Goal: Task Accomplishment & Management: Complete application form

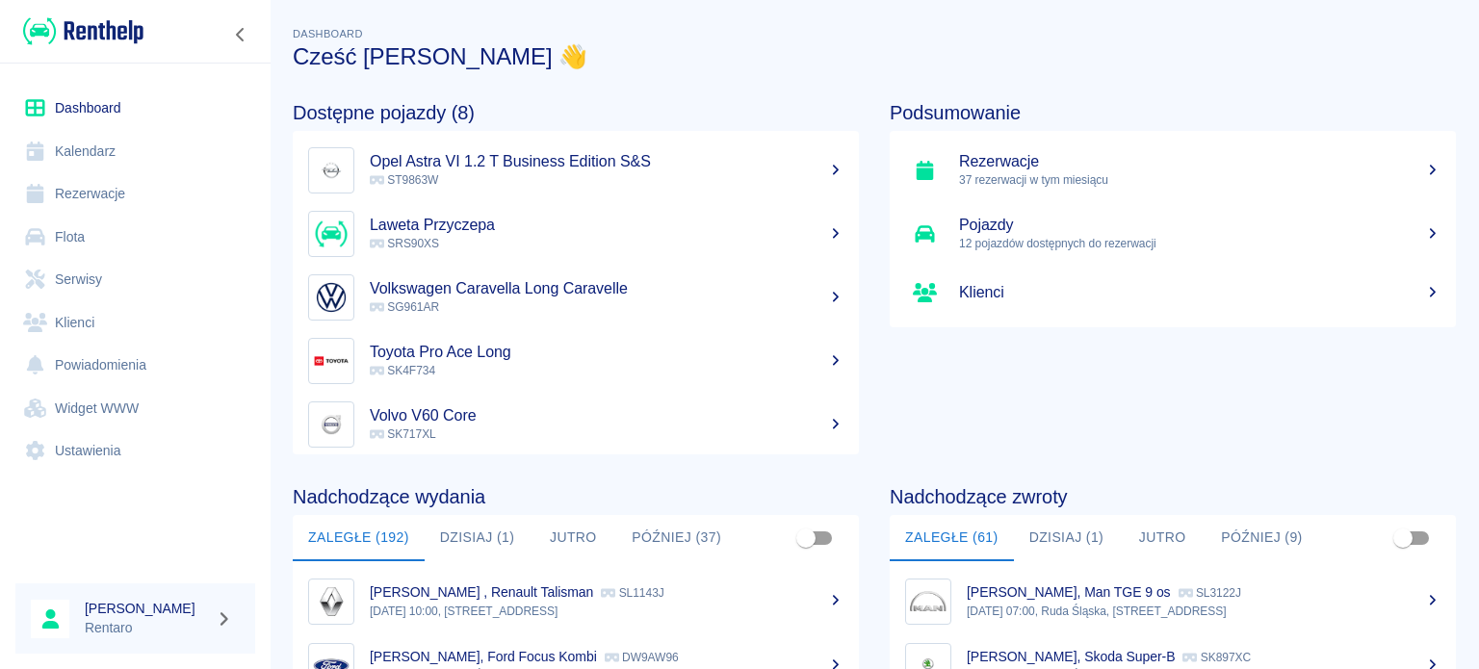
click at [100, 152] on link "Kalendarz" at bounding box center [135, 151] width 240 height 43
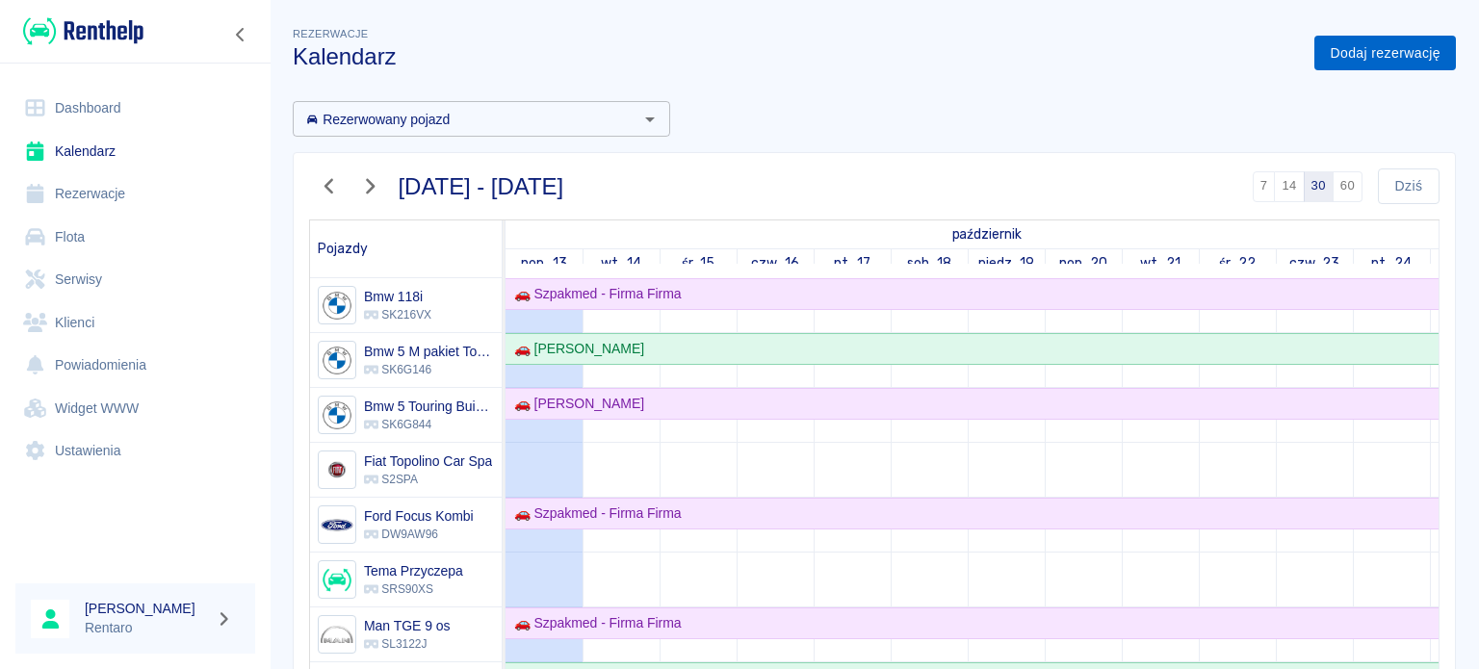
click at [1356, 56] on link "Dodaj rezerwację" at bounding box center [1385, 54] width 142 height 36
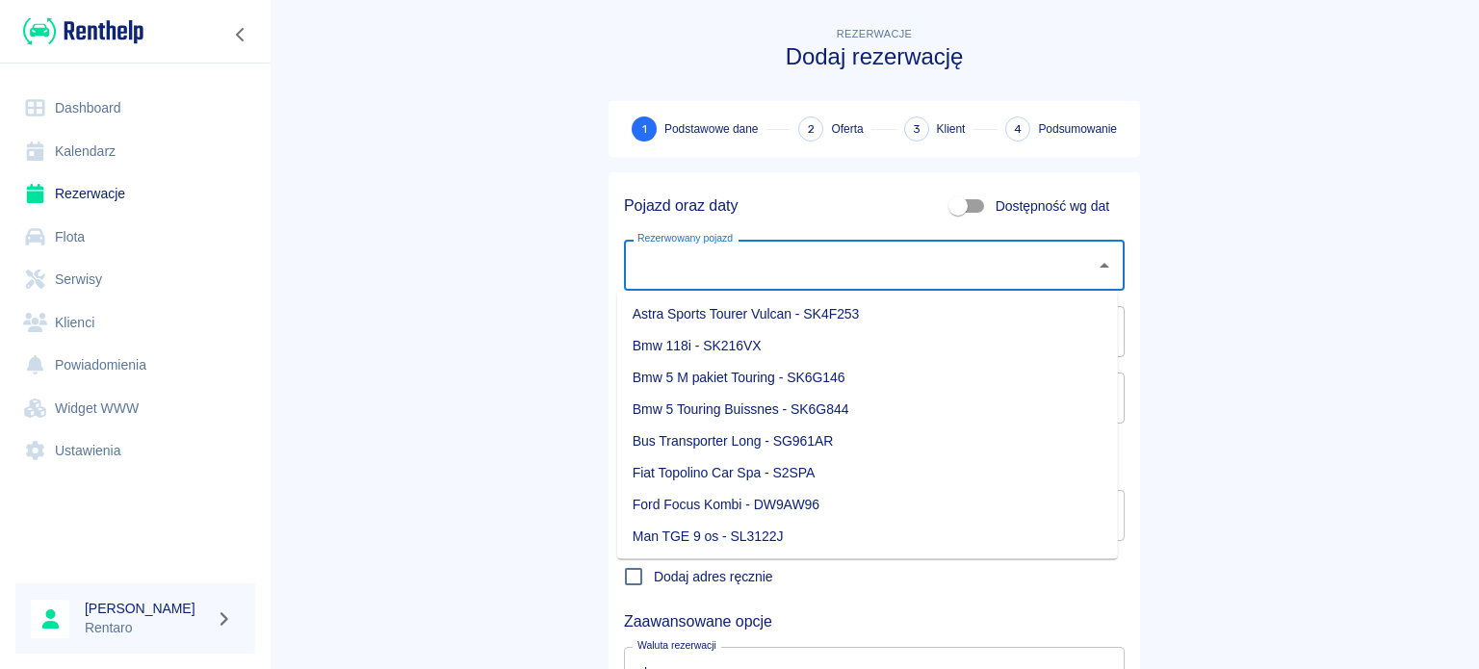
click at [944, 256] on input "Rezerwowany pojazd" at bounding box center [860, 265] width 454 height 34
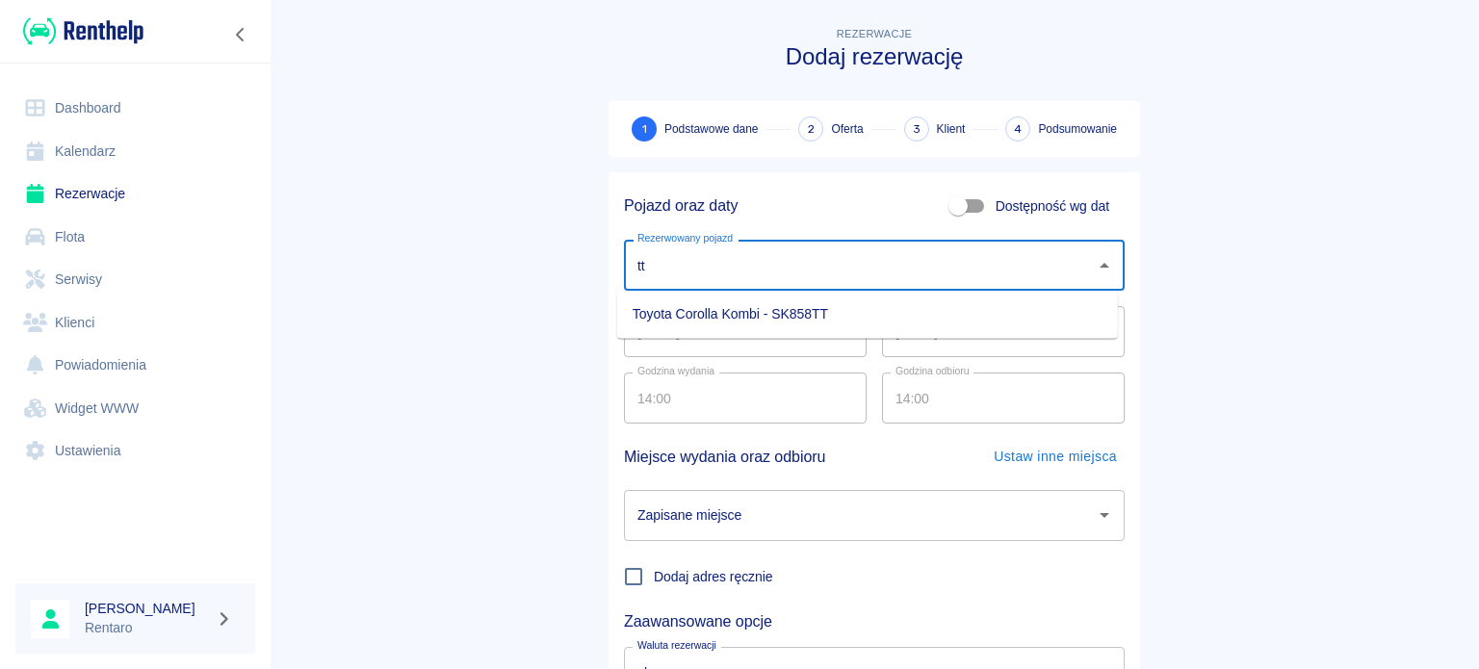
click at [921, 329] on ul "Toyota Corolla Kombi - SK858TT" at bounding box center [867, 314] width 501 height 47
click at [921, 319] on li "Toyota Corolla Kombi - SK858TT" at bounding box center [867, 314] width 501 height 32
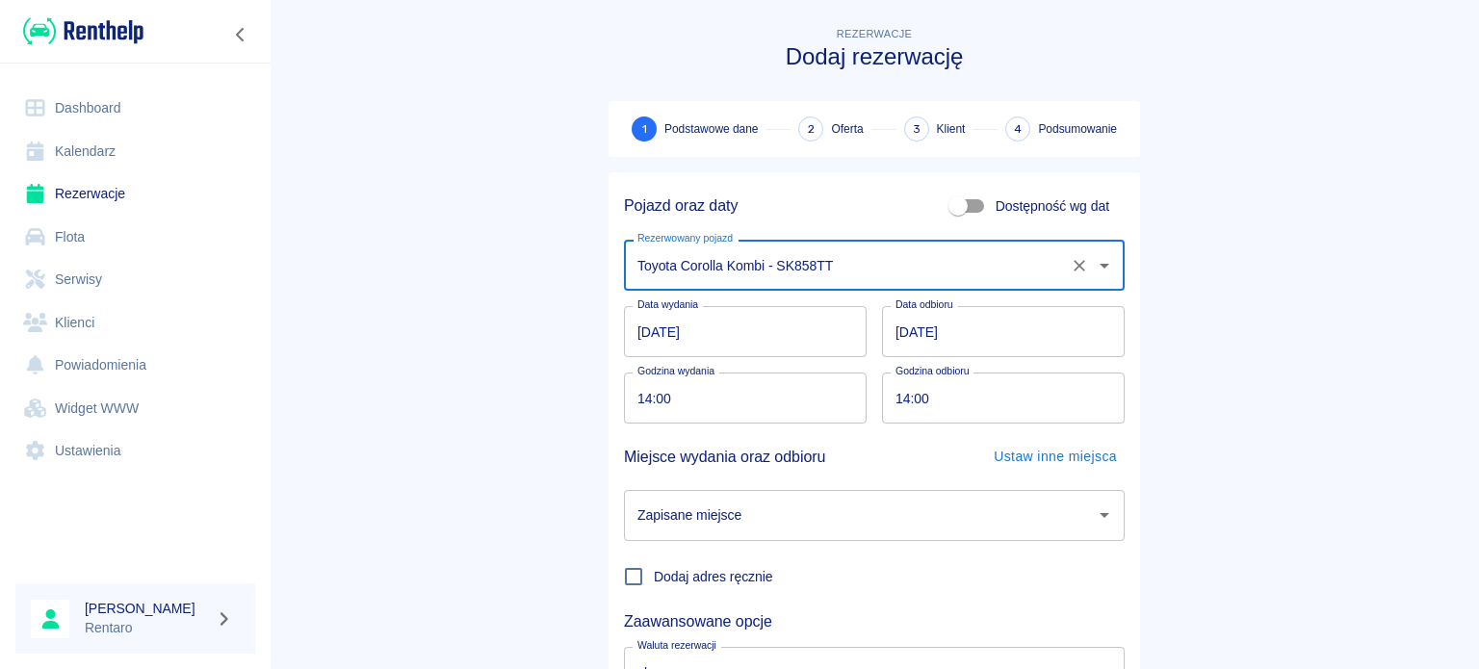
type input "Toyota Corolla Kombi - SK858TT"
click at [886, 330] on input "[DATE]" at bounding box center [1003, 331] width 243 height 51
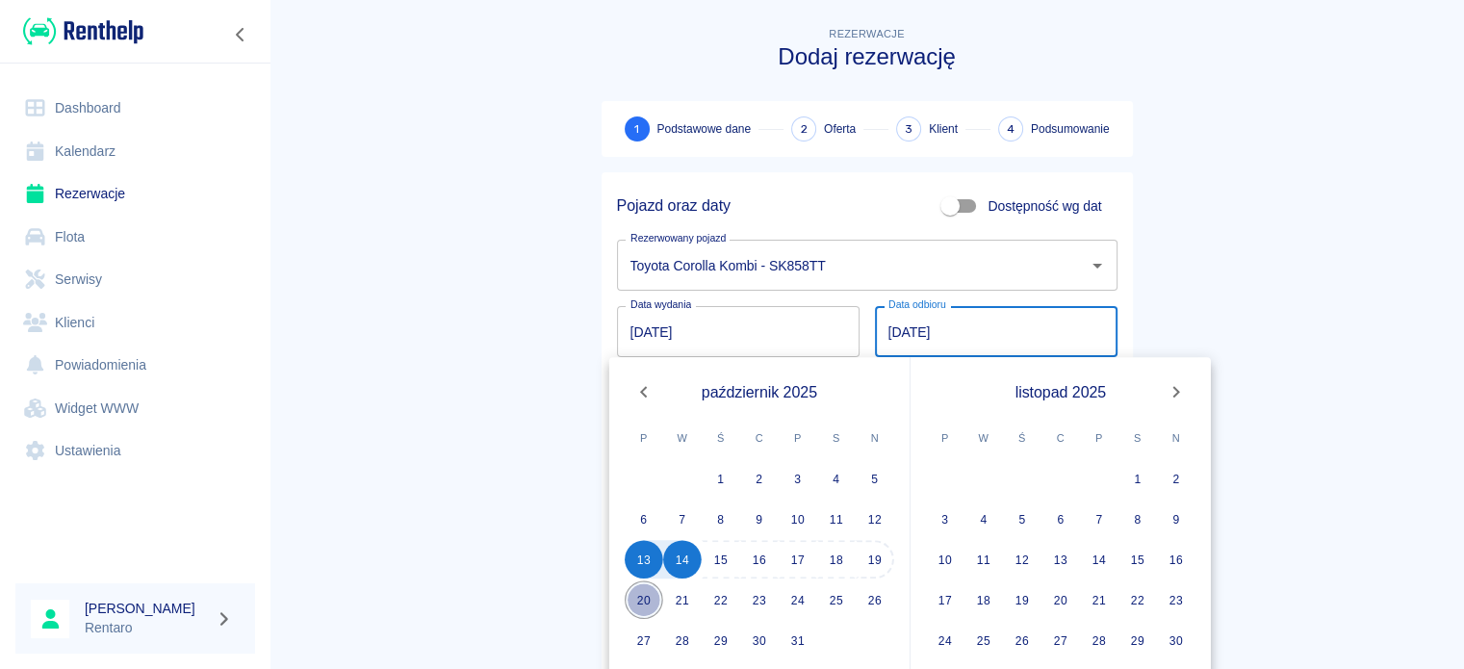
click at [649, 596] on button "20" at bounding box center [644, 600] width 39 height 39
type input "[DATE]"
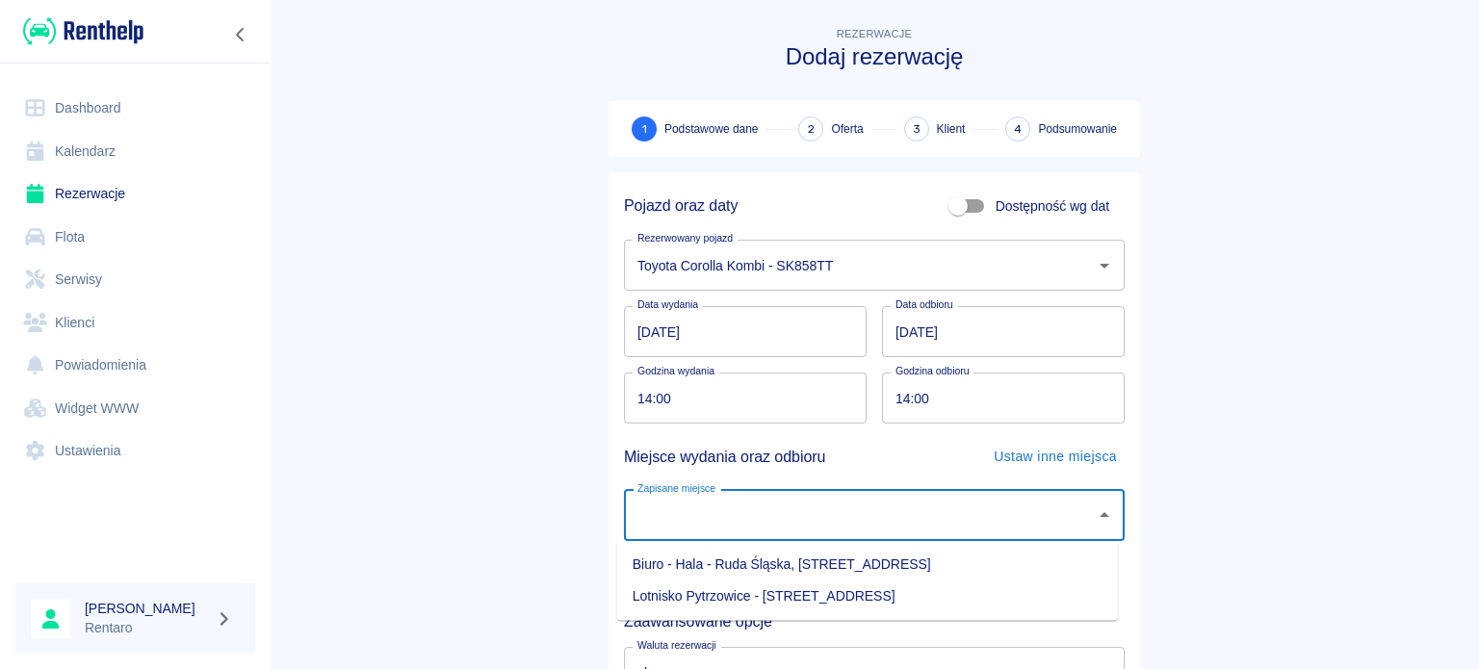
click at [739, 507] on input "Zapisane miejsce" at bounding box center [860, 516] width 454 height 34
click at [829, 574] on li "Biuro - Hala - Ruda Śląska, [STREET_ADDRESS]" at bounding box center [867, 565] width 501 height 32
type input "Biuro - Hala - Ruda Śląska, [STREET_ADDRESS]"
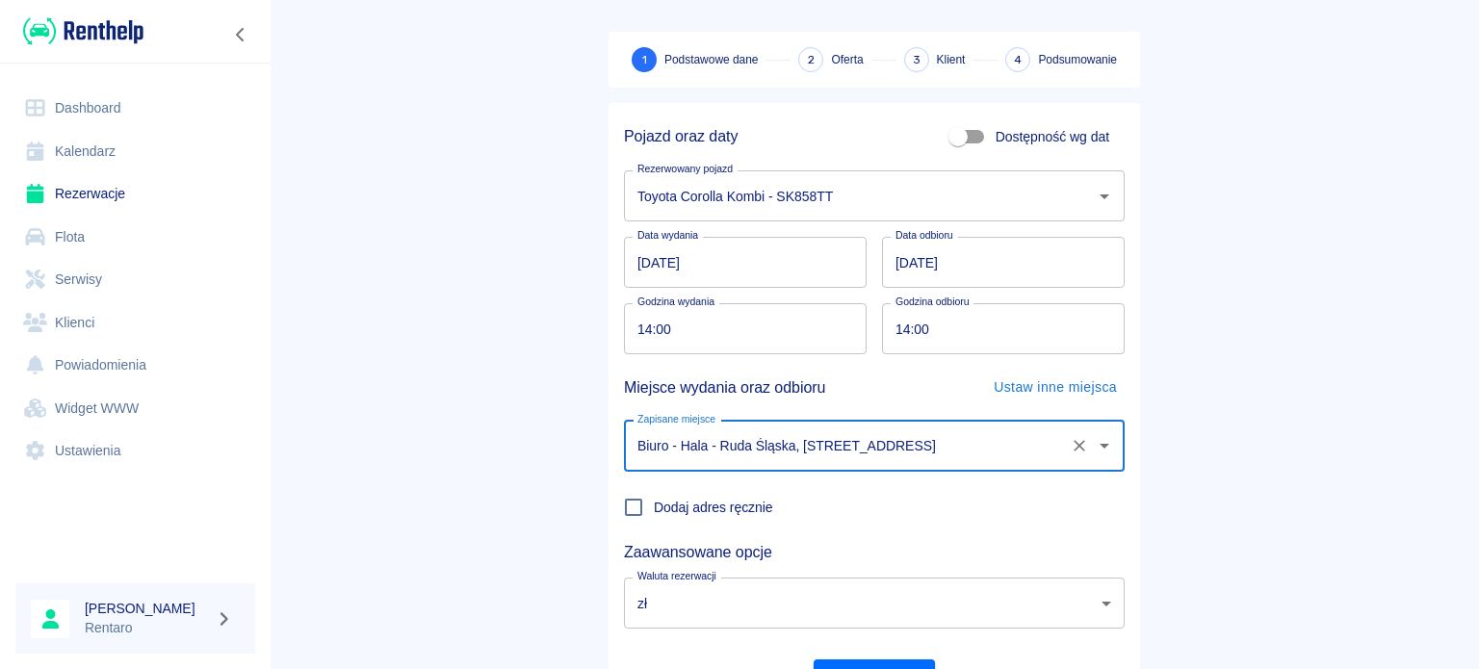
scroll to position [166, 0]
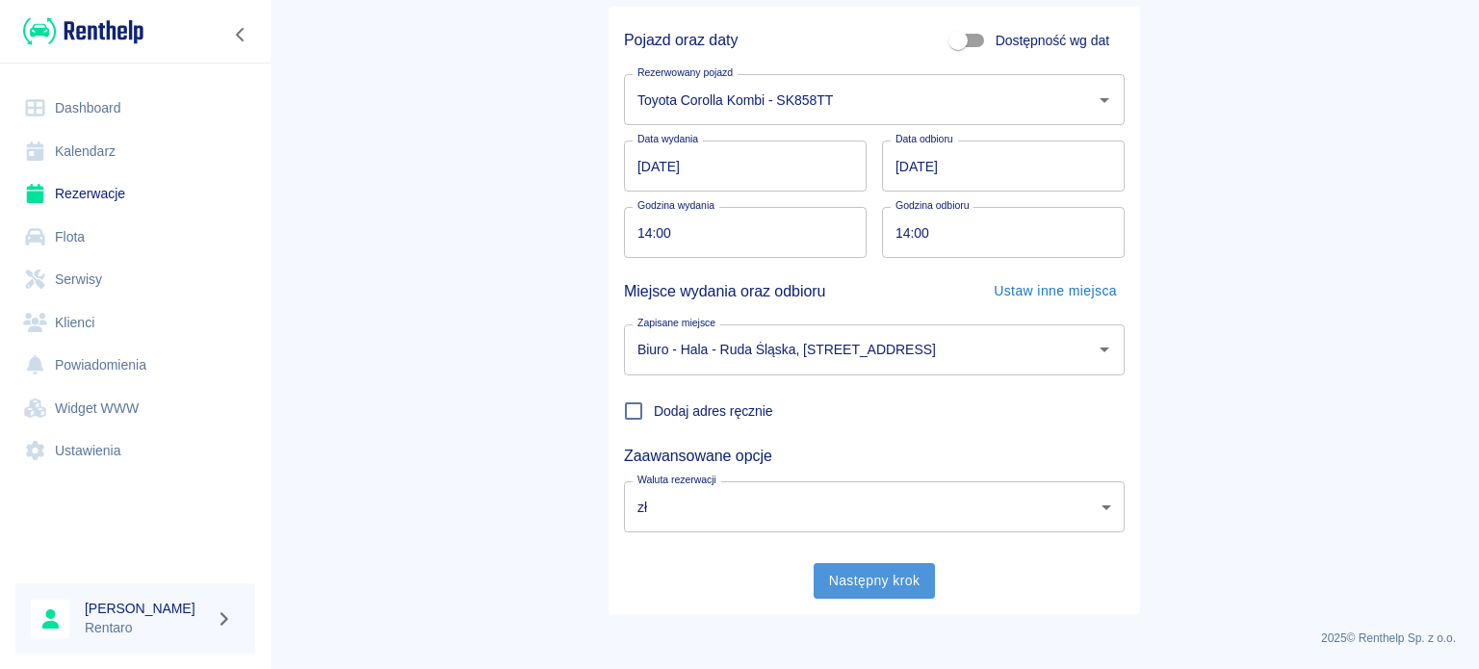
click at [884, 584] on button "Następny krok" at bounding box center [875, 581] width 122 height 36
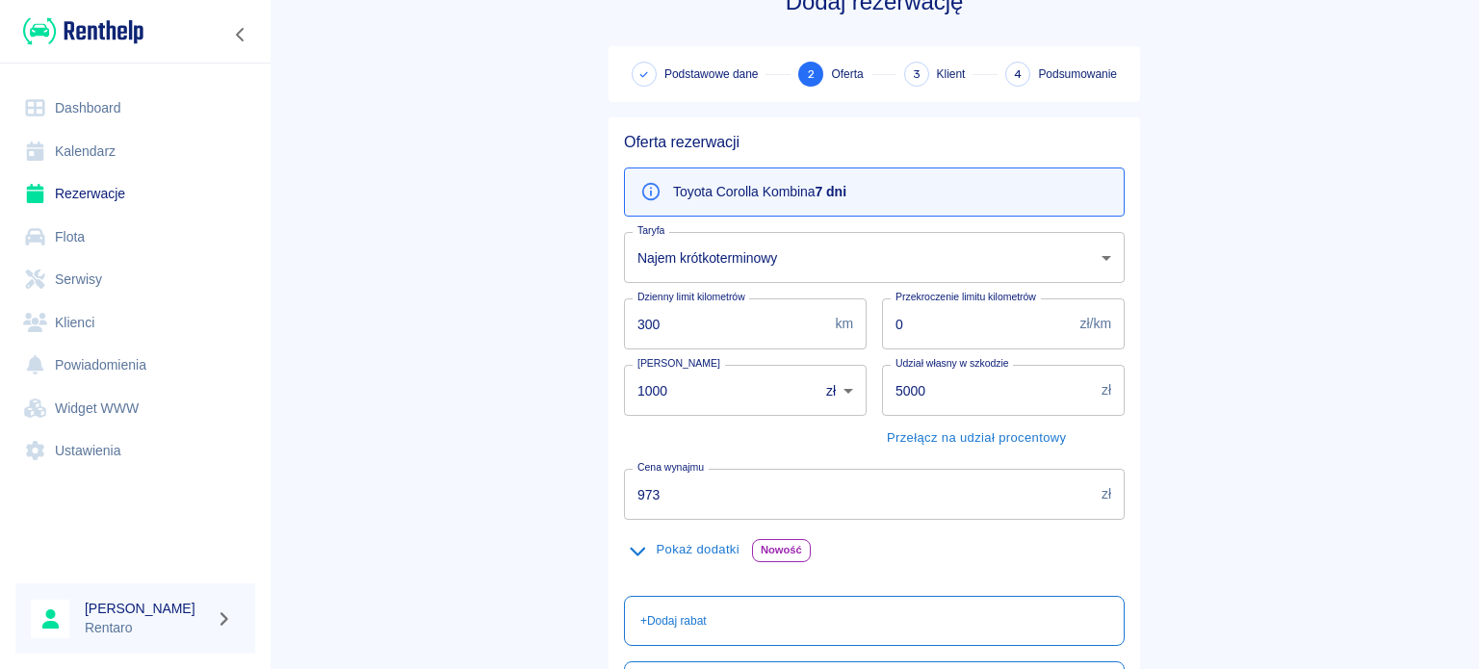
scroll to position [289, 0]
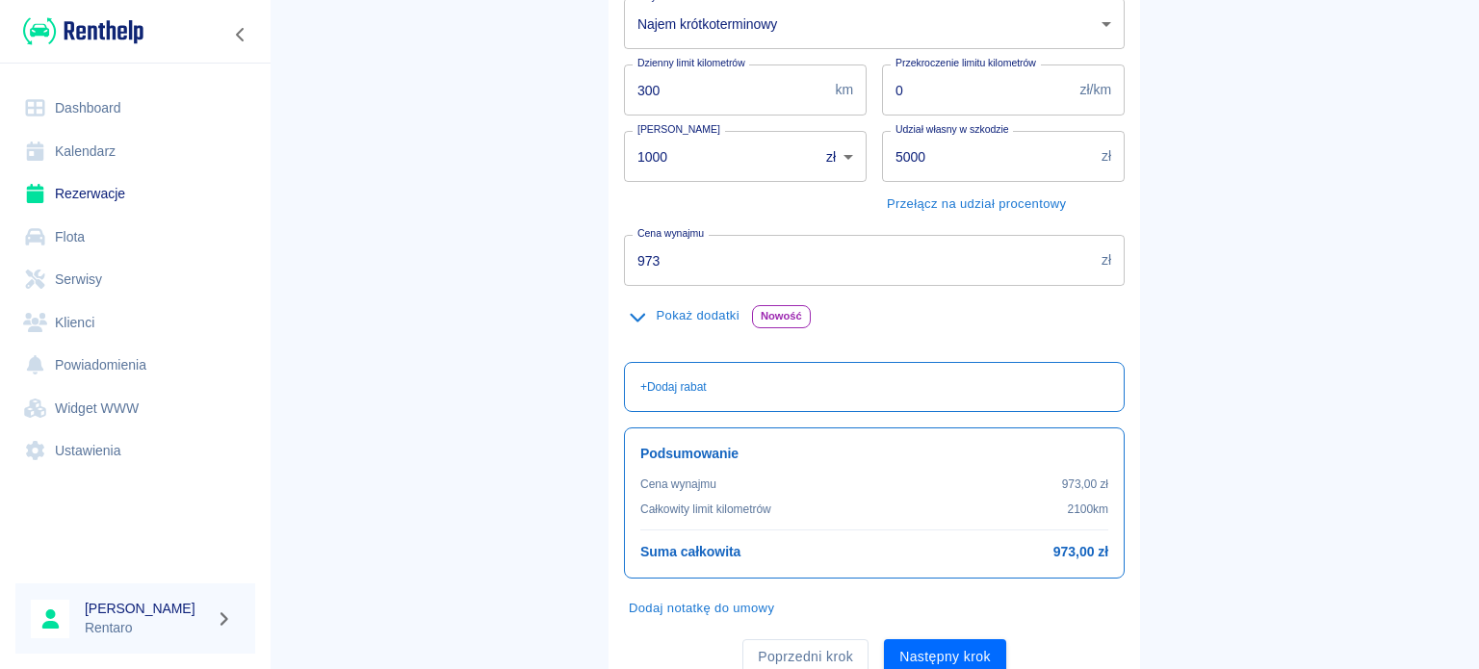
click at [688, 246] on input "973" at bounding box center [859, 260] width 470 height 51
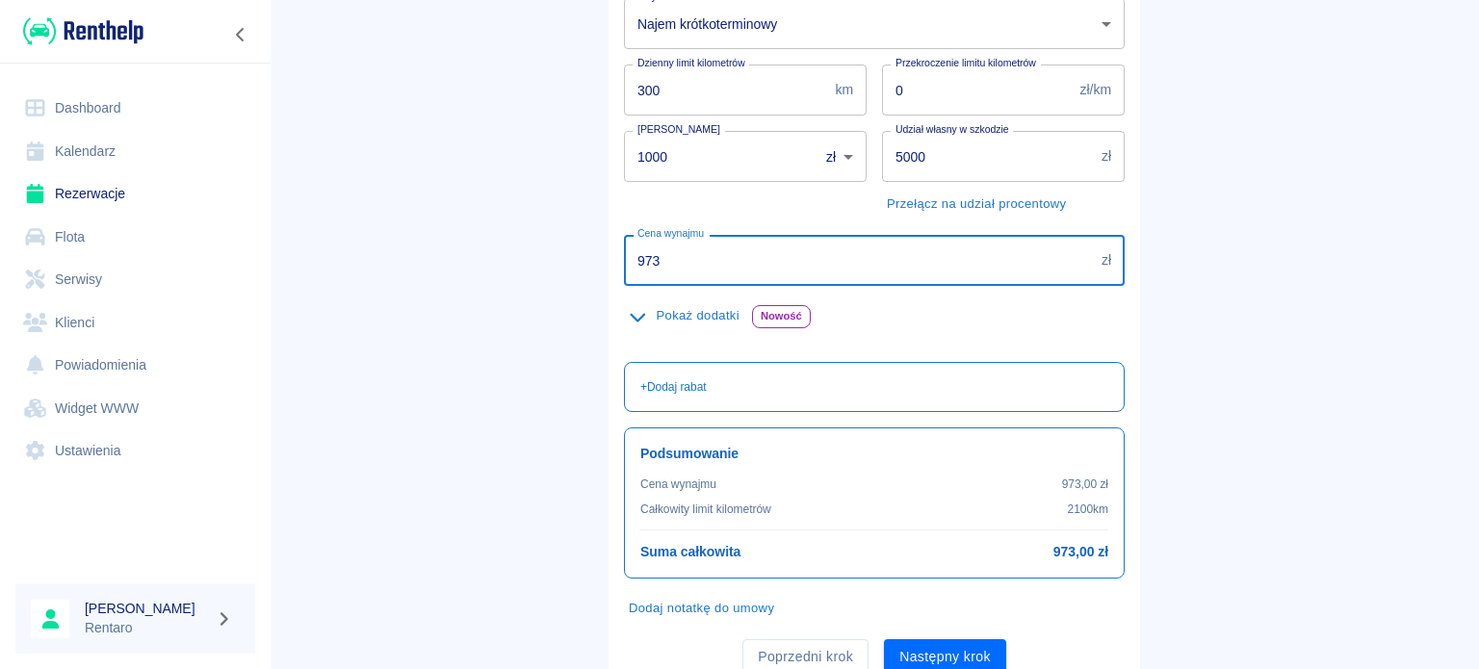
click at [682, 253] on input "973" at bounding box center [859, 260] width 470 height 51
type input "700"
click at [1229, 253] on main "Rezerwacje Dodaj rezerwację Podstawowe dane 2 Oferta 3 Klient 4 Podsumowanie Of…" at bounding box center [874, 211] width 1209 height 955
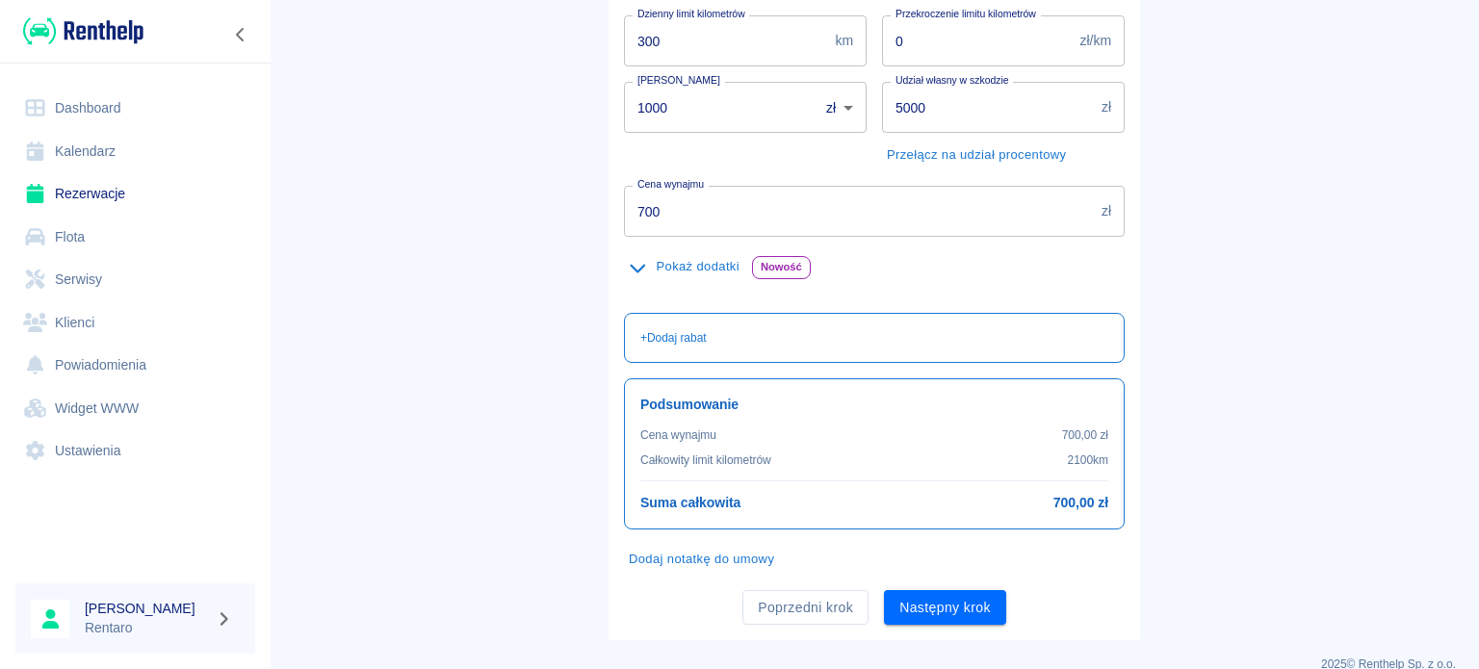
scroll to position [363, 0]
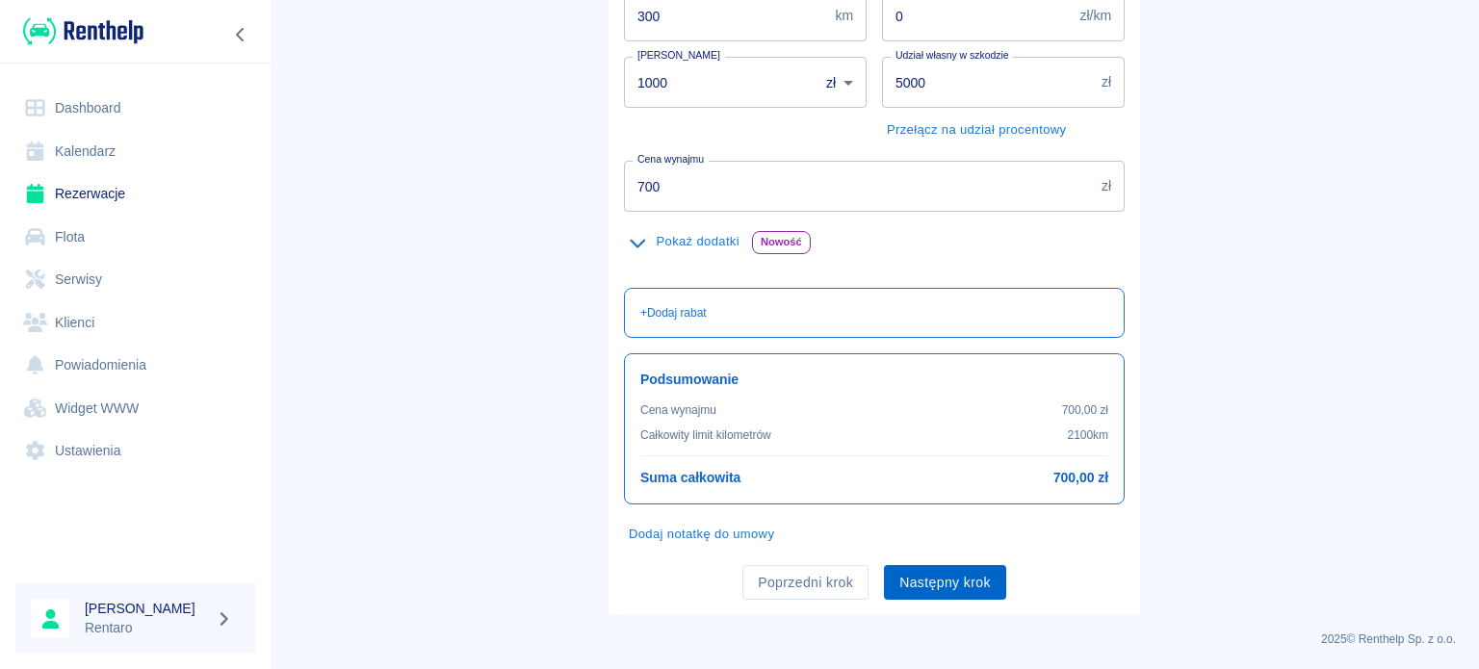
click at [944, 580] on button "Następny krok" at bounding box center [945, 583] width 122 height 36
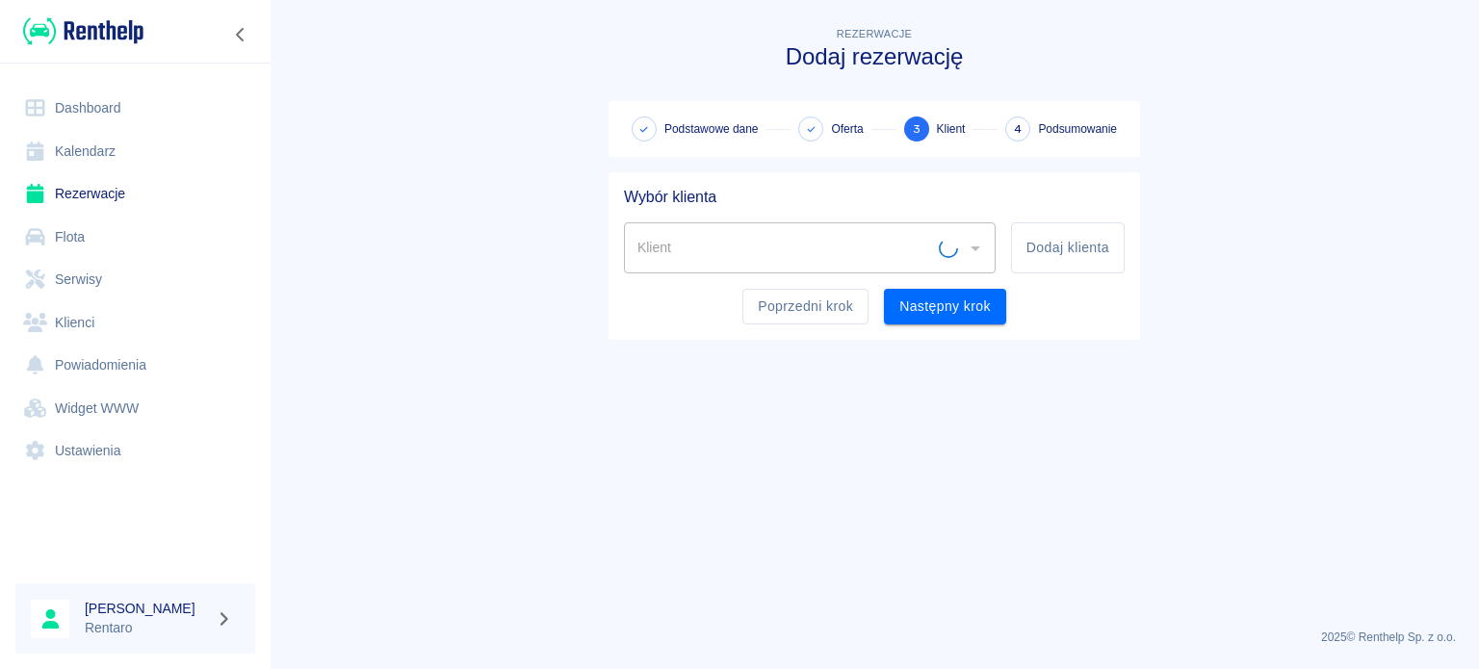
scroll to position [0, 0]
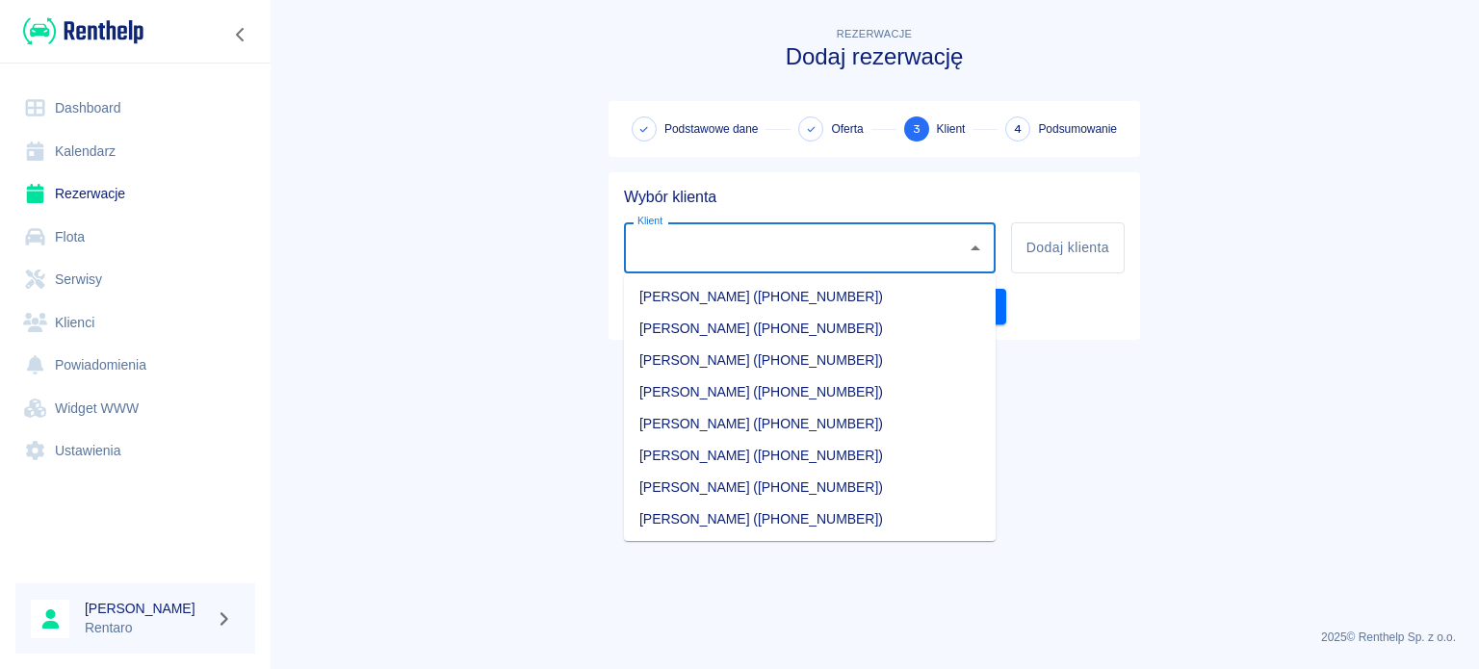
click at [759, 253] on input "Klient" at bounding box center [795, 248] width 325 height 34
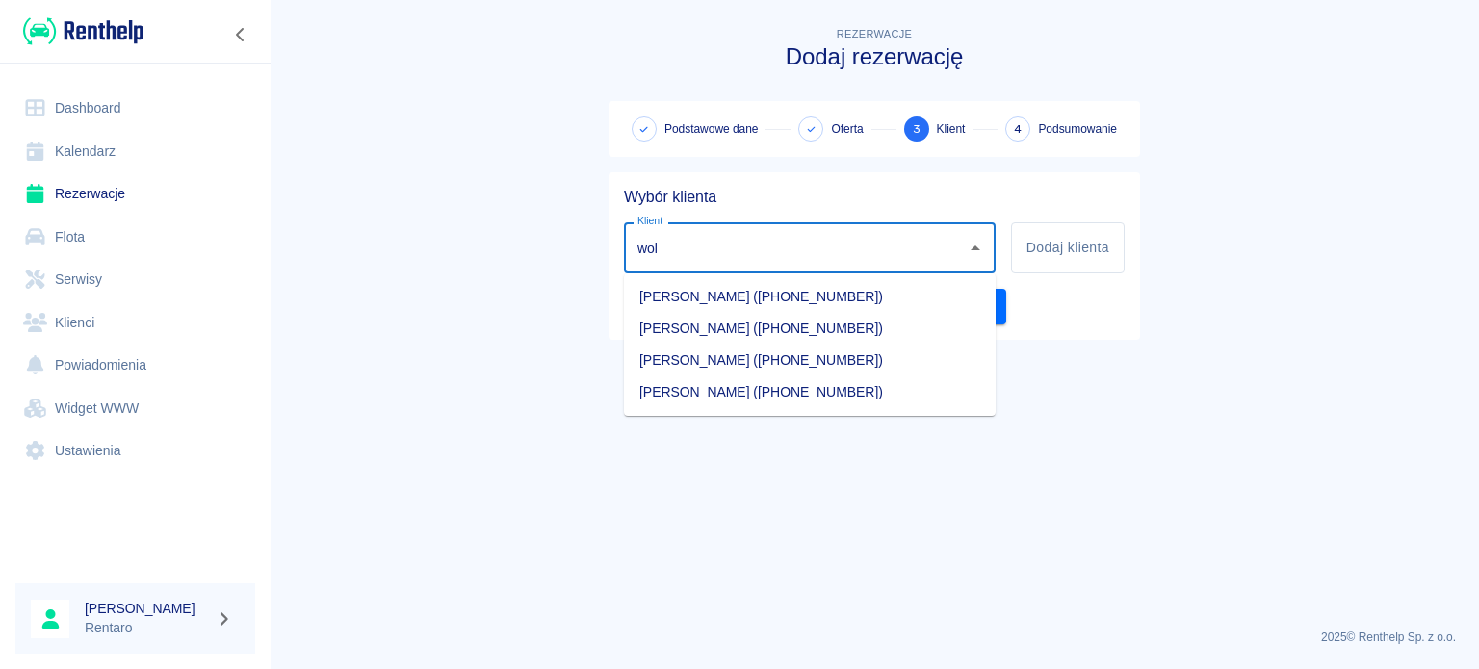
click at [733, 297] on li "[PERSON_NAME] ([PHONE_NUMBER])" at bounding box center [810, 297] width 372 height 32
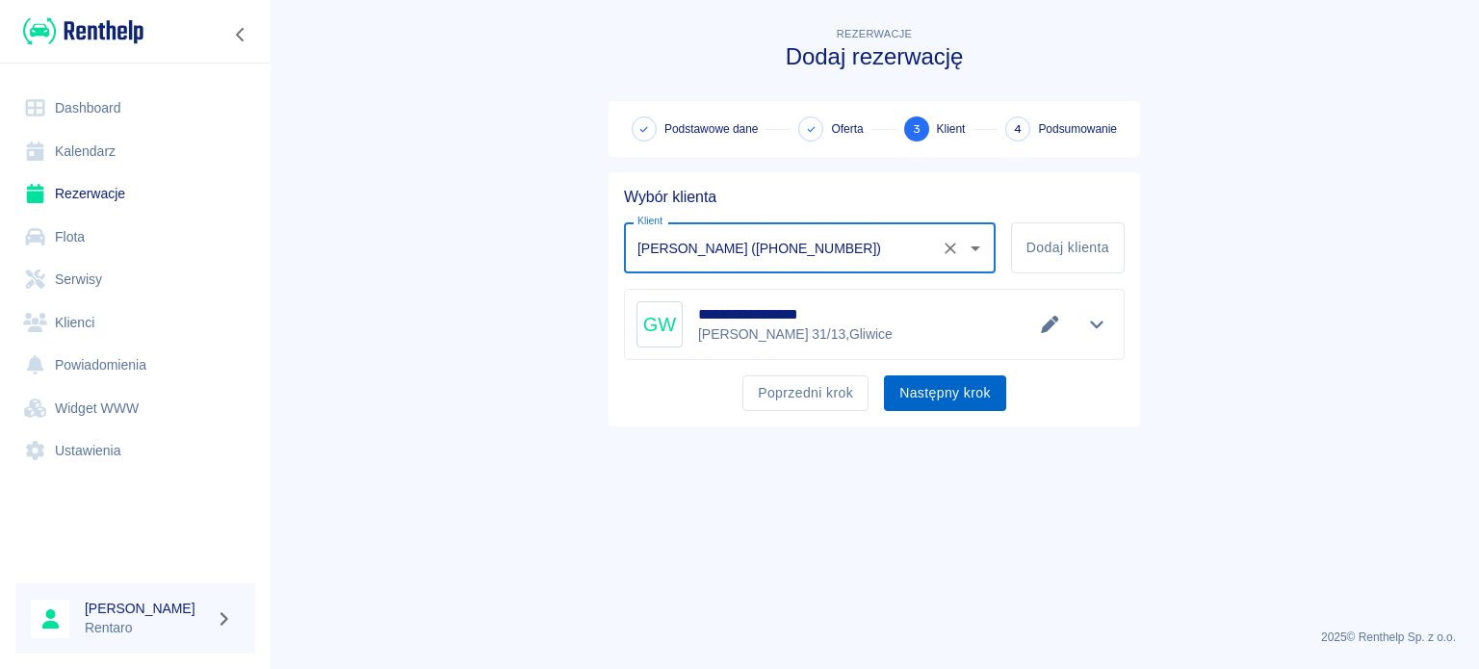
type input "[PERSON_NAME] ([PHONE_NUMBER])"
click at [964, 382] on button "Następny krok" at bounding box center [945, 393] width 122 height 36
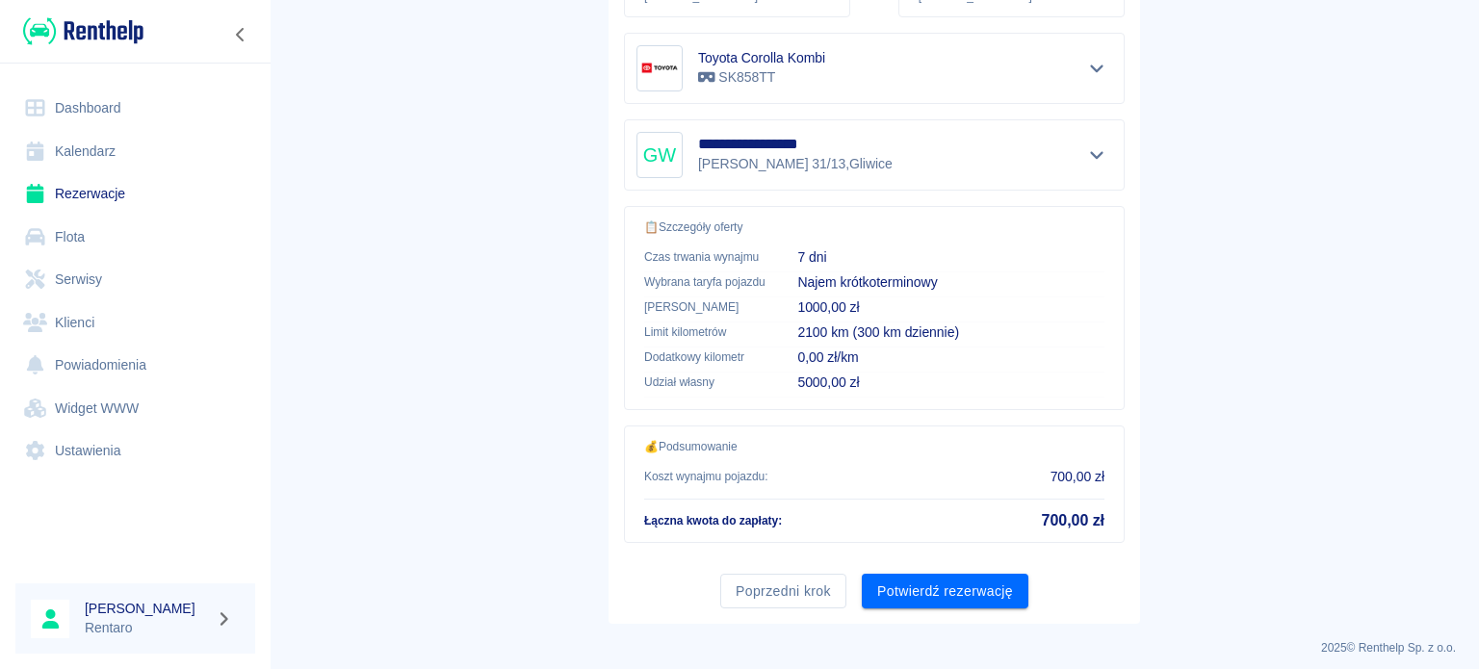
scroll to position [366, 0]
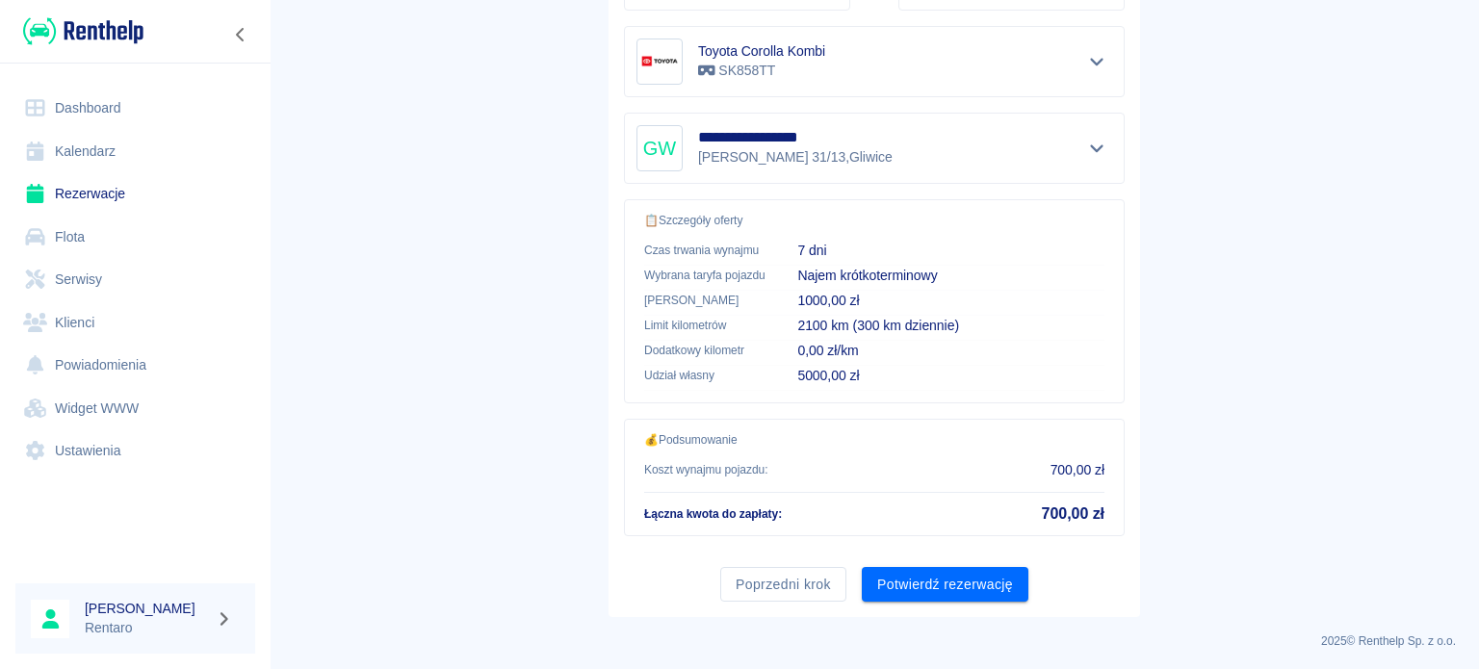
click at [918, 580] on button "Potwierdź rezerwację" at bounding box center [945, 585] width 167 height 36
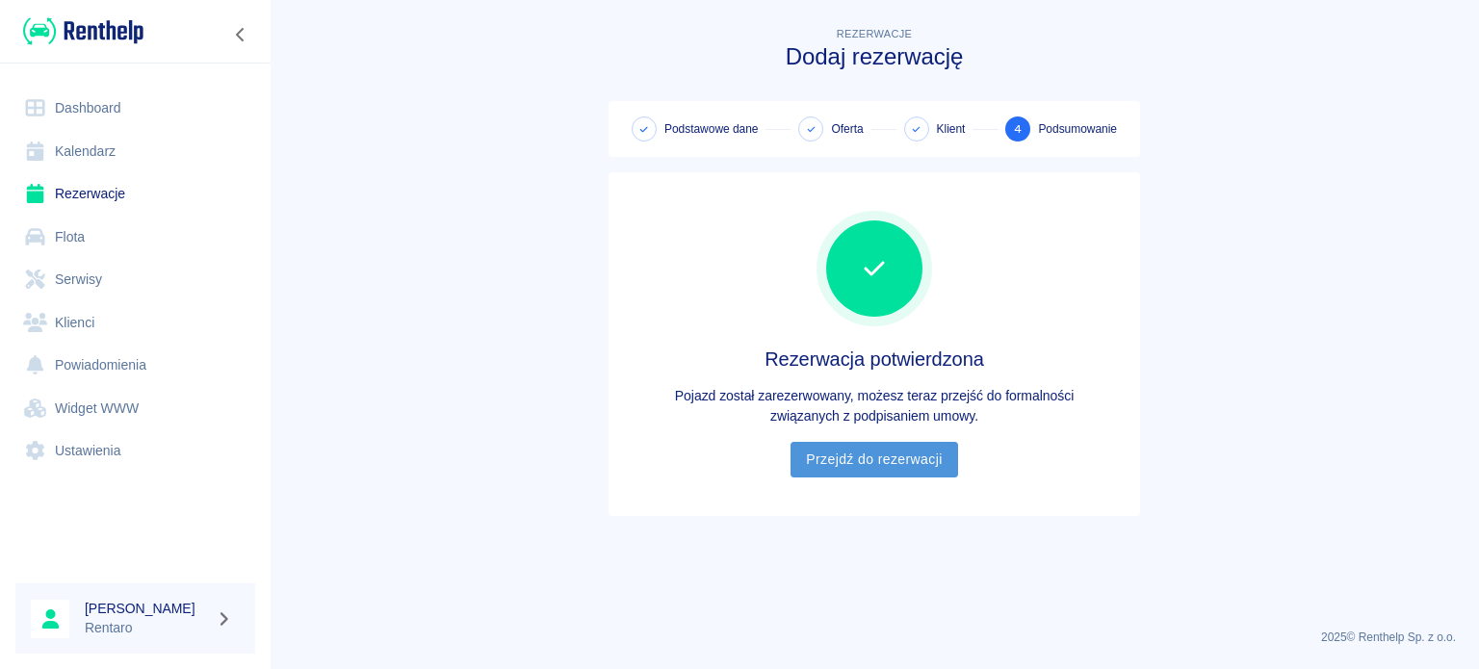
click at [869, 469] on link "Przejdź do rezerwacji" at bounding box center [873, 460] width 167 height 36
